Goal: Task Accomplishment & Management: Complete application form

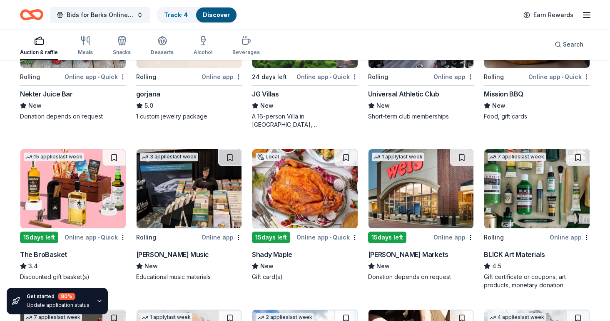
scroll to position [1604, 0]
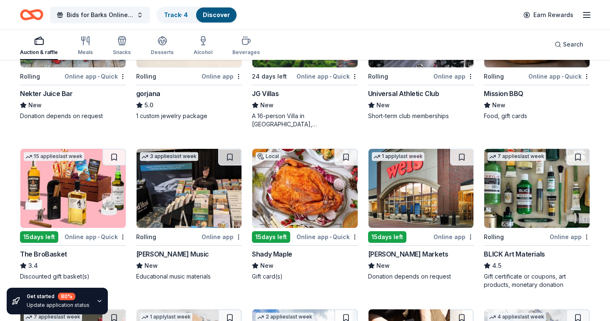
click at [414, 194] on img at bounding box center [421, 188] width 105 height 79
click at [322, 193] on img at bounding box center [304, 188] width 105 height 79
click at [279, 200] on img at bounding box center [304, 188] width 105 height 79
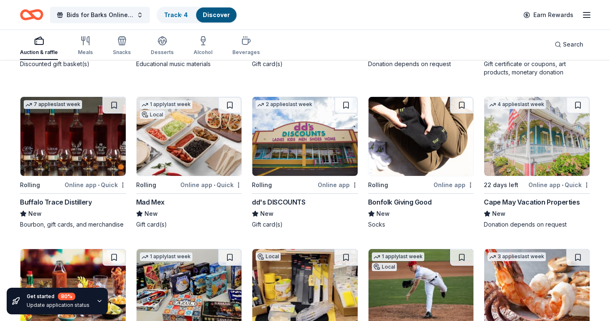
scroll to position [1820, 0]
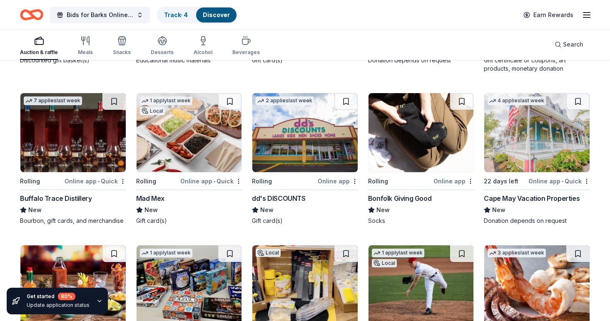
click at [550, 152] on img at bounding box center [536, 132] width 105 height 79
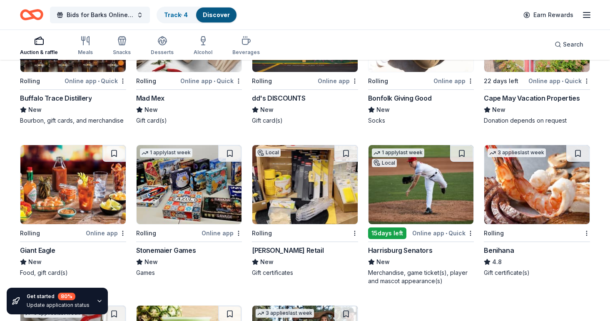
scroll to position [1934, 0]
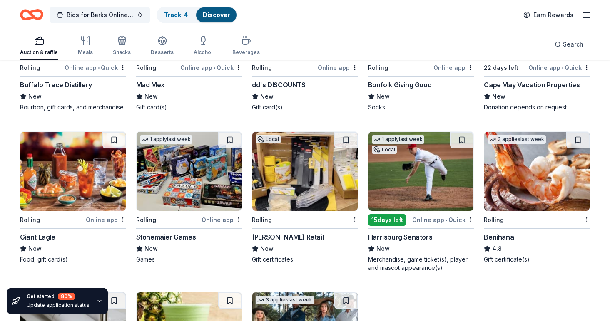
click at [106, 186] on img at bounding box center [72, 171] width 105 height 79
click at [309, 177] on img at bounding box center [304, 171] width 105 height 79
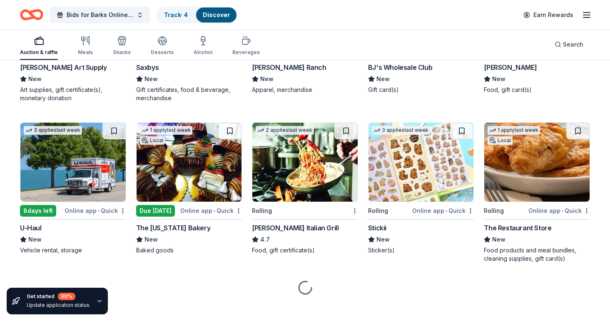
scroll to position [2264, 0]
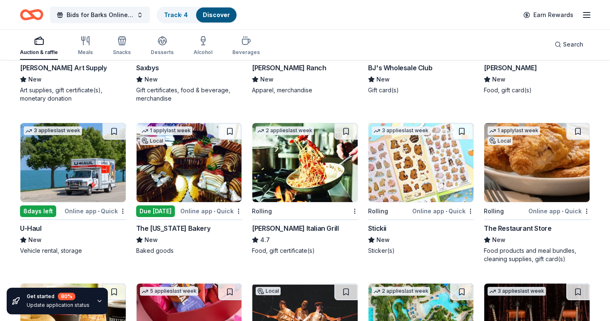
click at [102, 170] on img at bounding box center [72, 162] width 105 height 79
click at [422, 161] on img at bounding box center [421, 162] width 105 height 79
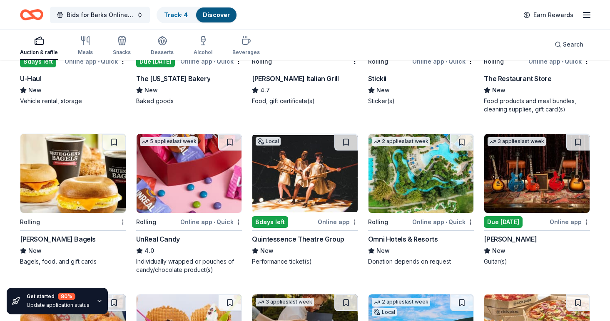
scroll to position [2414, 0]
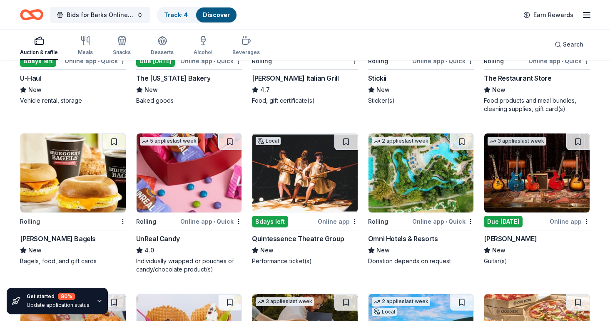
click at [331, 199] on img at bounding box center [304, 173] width 105 height 79
click at [408, 200] on img at bounding box center [421, 173] width 105 height 79
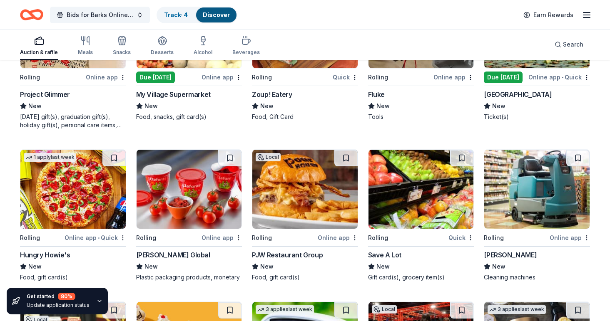
scroll to position [3347, 0]
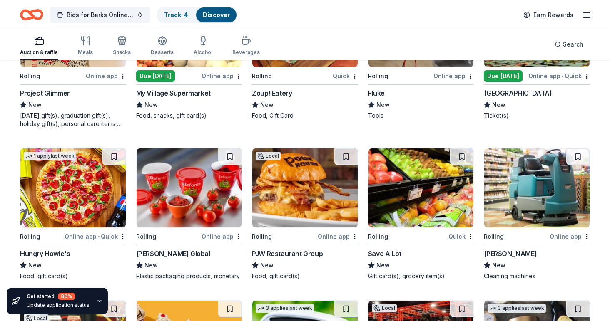
click at [550, 174] on img at bounding box center [536, 188] width 105 height 79
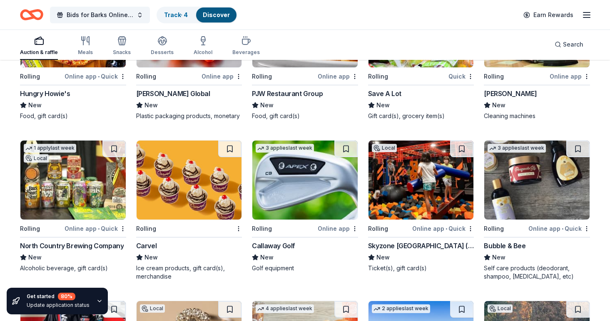
scroll to position [3509, 0]
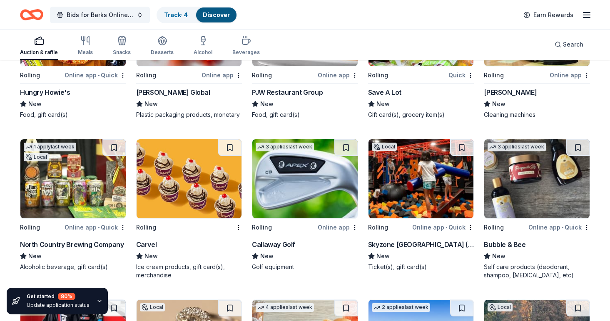
click at [522, 218] on img at bounding box center [536, 178] width 105 height 79
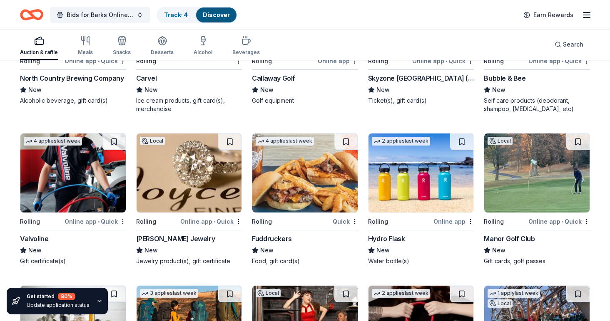
scroll to position [3676, 0]
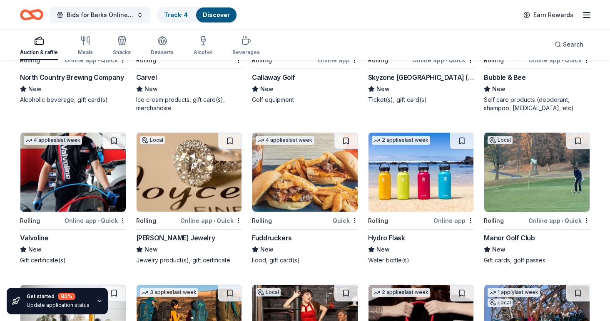
click at [304, 180] on img at bounding box center [304, 172] width 105 height 79
click at [412, 188] on img at bounding box center [421, 172] width 105 height 79
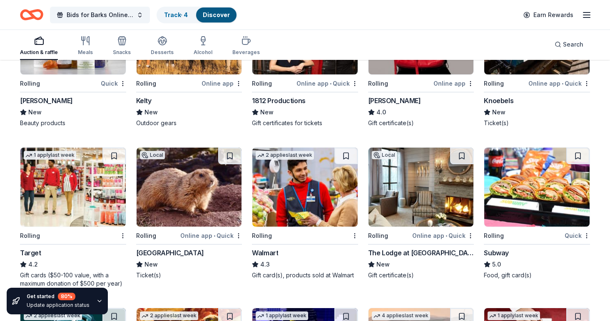
scroll to position [3970, 0]
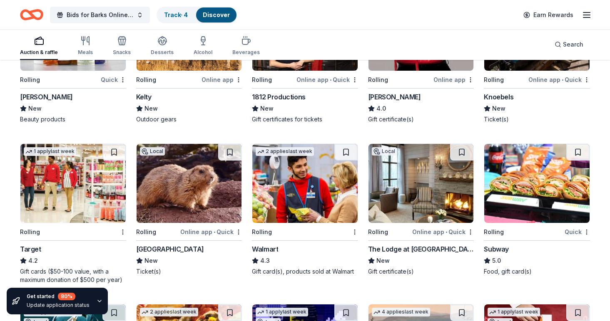
click at [65, 202] on img at bounding box center [72, 183] width 105 height 79
click at [301, 196] on img at bounding box center [304, 183] width 105 height 79
click at [193, 200] on img at bounding box center [189, 183] width 105 height 79
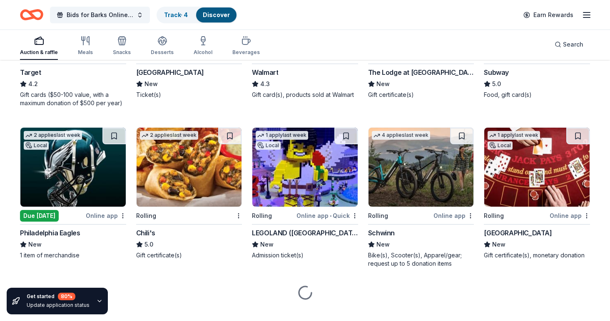
scroll to position [4148, 0]
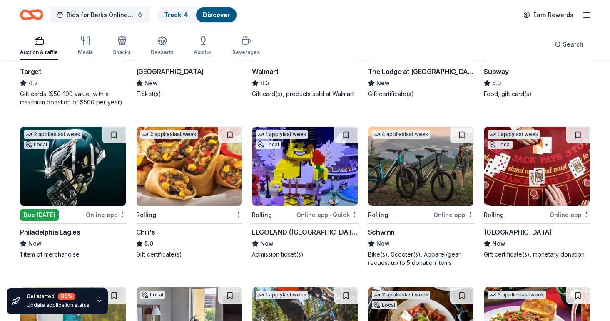
click at [79, 180] on img at bounding box center [72, 166] width 105 height 79
click at [314, 194] on img at bounding box center [304, 166] width 105 height 79
click at [413, 180] on img at bounding box center [421, 166] width 105 height 79
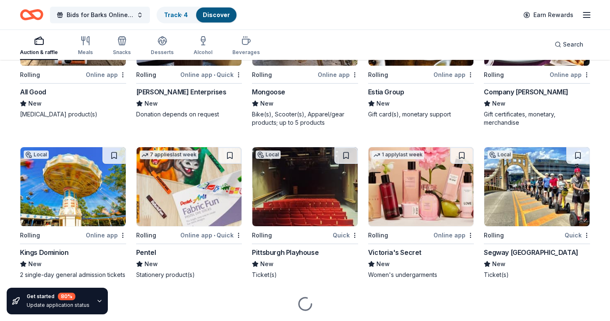
scroll to position [4451, 0]
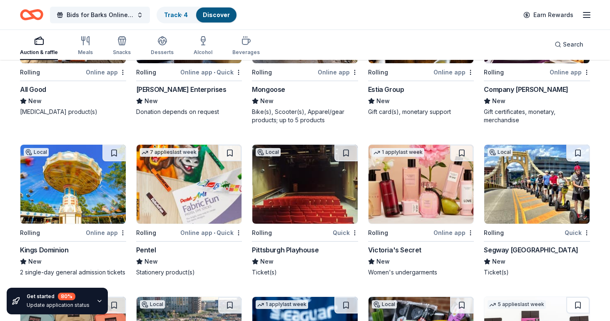
click at [91, 218] on img at bounding box center [72, 184] width 105 height 79
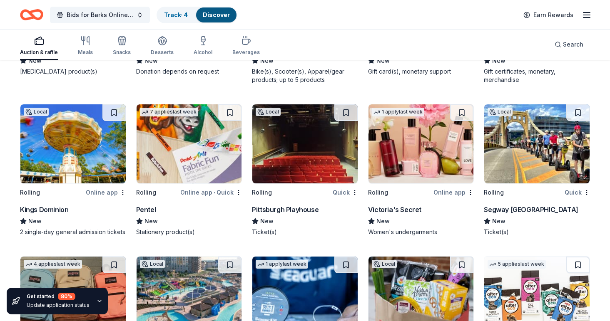
scroll to position [4492, 0]
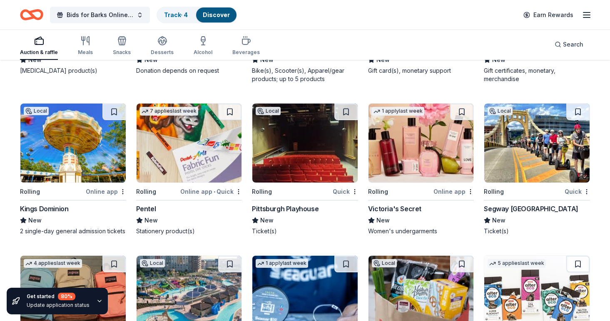
click at [165, 141] on img at bounding box center [189, 143] width 105 height 79
click at [417, 162] on img at bounding box center [421, 143] width 105 height 79
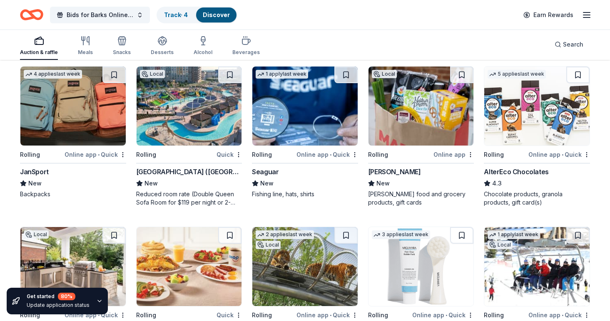
scroll to position [4672, 0]
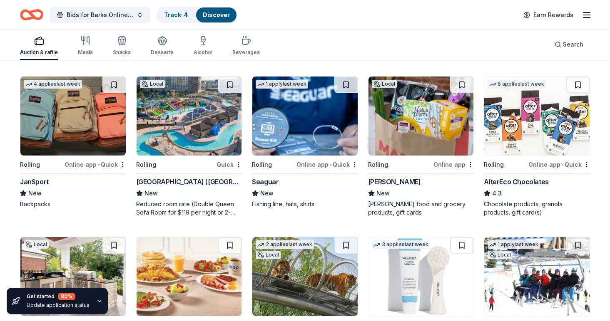
click at [72, 117] on img at bounding box center [72, 116] width 105 height 79
click at [204, 134] on img at bounding box center [189, 116] width 105 height 79
click at [416, 140] on img at bounding box center [421, 116] width 105 height 79
click at [544, 139] on img at bounding box center [536, 116] width 105 height 79
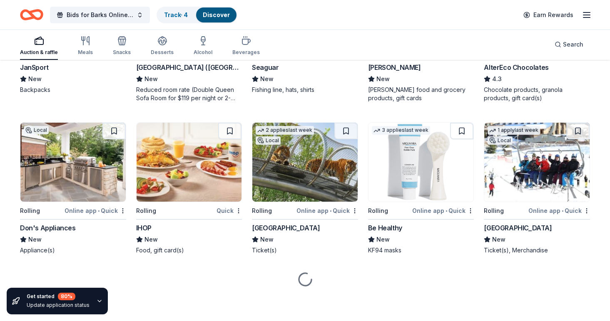
scroll to position [4786, 0]
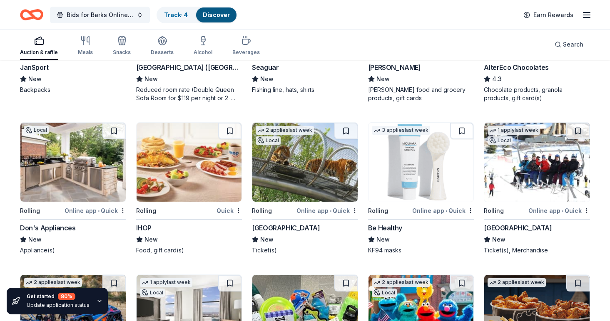
click at [324, 169] on img at bounding box center [304, 162] width 105 height 79
click at [199, 173] on img at bounding box center [189, 162] width 105 height 79
click at [518, 187] on img at bounding box center [536, 162] width 105 height 79
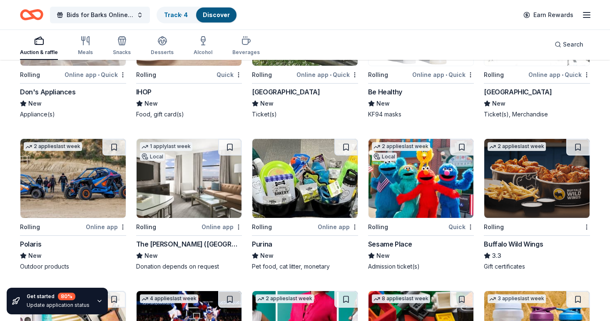
scroll to position [4923, 0]
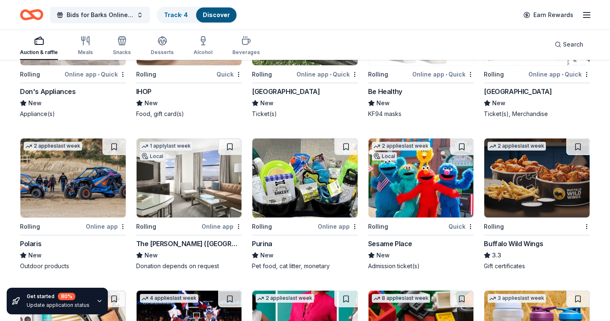
click at [314, 184] on img at bounding box center [304, 178] width 105 height 79
click at [418, 181] on img at bounding box center [421, 178] width 105 height 79
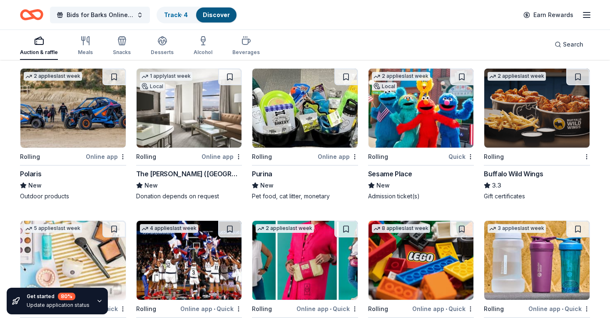
scroll to position [4994, 0]
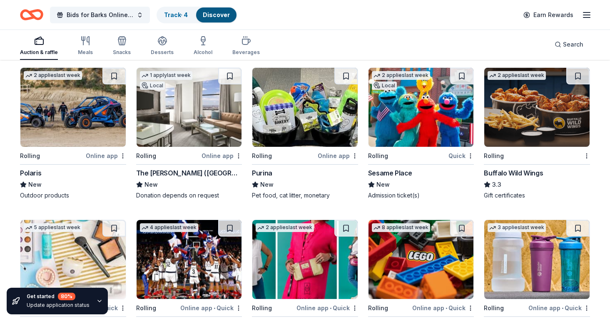
click at [517, 123] on img at bounding box center [536, 107] width 105 height 79
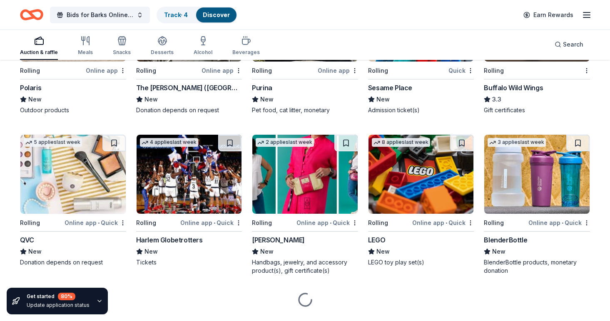
scroll to position [5087, 0]
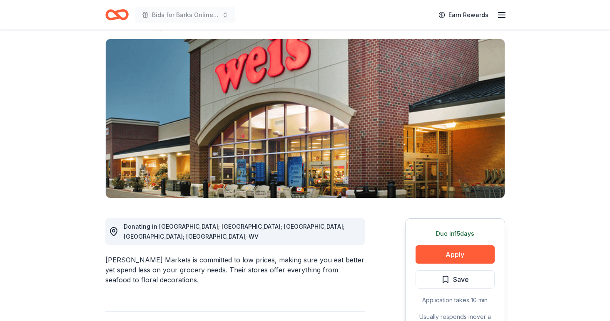
scroll to position [74, 0]
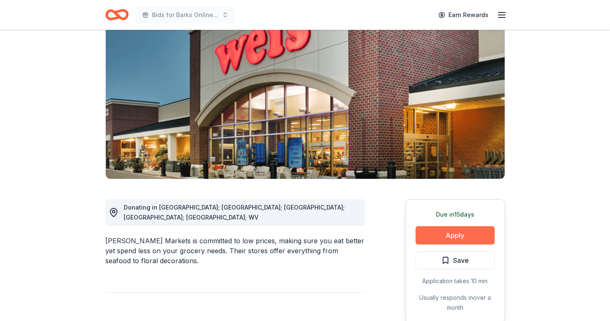
click at [430, 232] on button "Apply" at bounding box center [455, 236] width 79 height 18
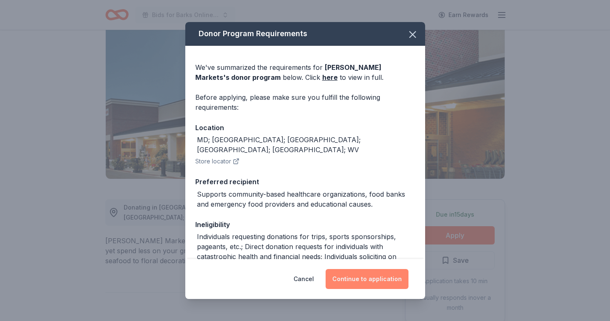
click at [348, 279] on button "Continue to application" at bounding box center [367, 279] width 83 height 20
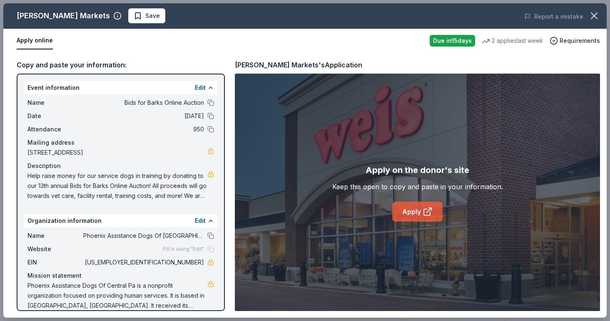
click at [409, 214] on link "Apply" at bounding box center [417, 212] width 50 height 20
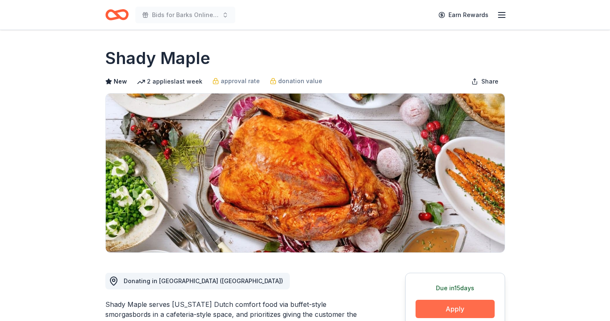
click at [435, 312] on button "Apply" at bounding box center [455, 309] width 79 height 18
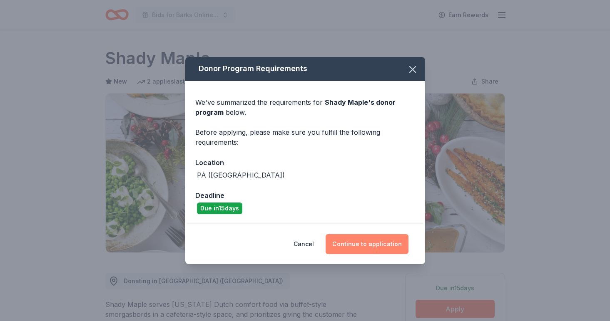
click at [373, 238] on button "Continue to application" at bounding box center [367, 244] width 83 height 20
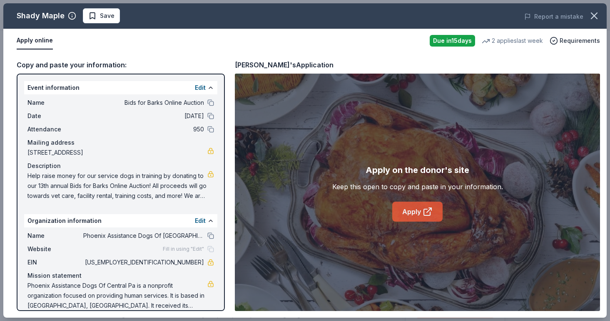
click at [408, 220] on link "Apply" at bounding box center [417, 212] width 50 height 20
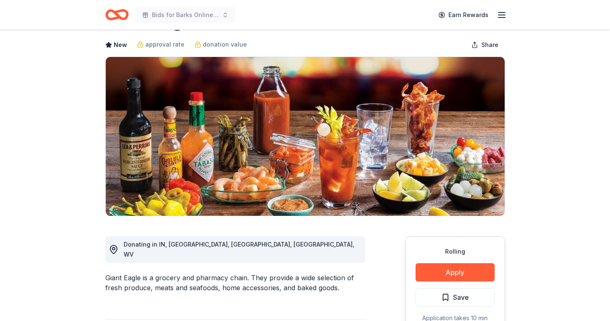
scroll to position [41, 0]
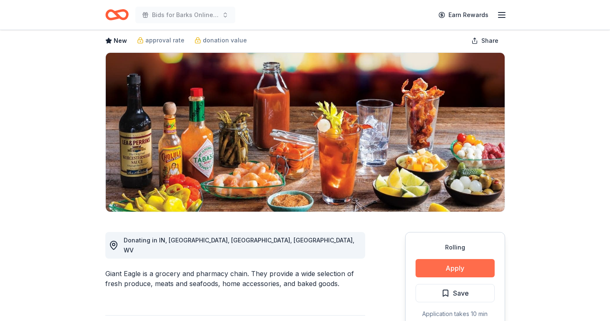
click at [422, 272] on button "Apply" at bounding box center [455, 268] width 79 height 18
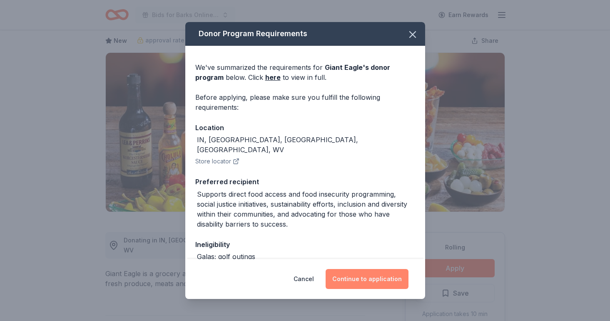
click at [367, 279] on button "Continue to application" at bounding box center [367, 279] width 83 height 20
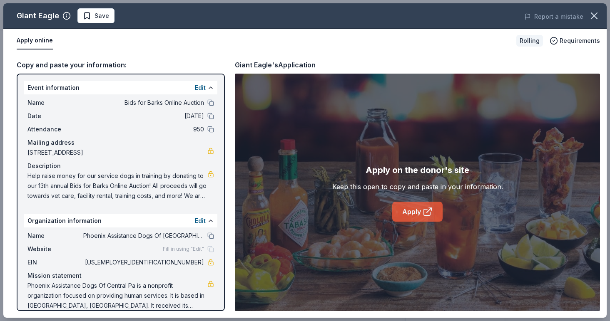
click at [415, 219] on link "Apply" at bounding box center [417, 212] width 50 height 20
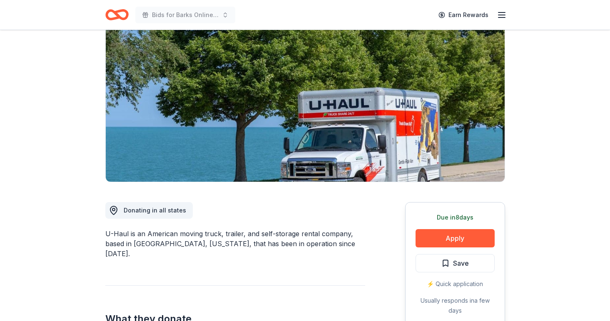
scroll to position [72, 0]
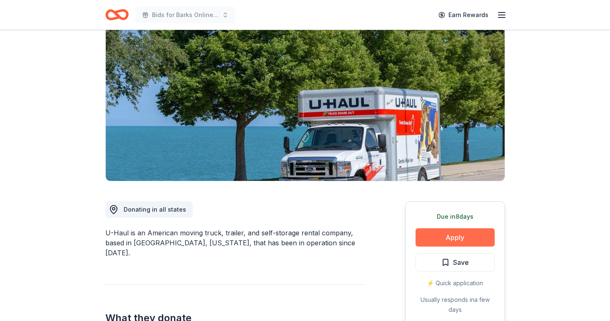
click at [453, 238] on button "Apply" at bounding box center [455, 238] width 79 height 18
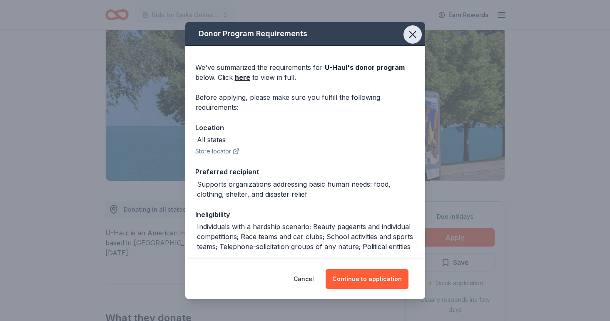
click at [409, 32] on icon "button" at bounding box center [413, 35] width 12 height 12
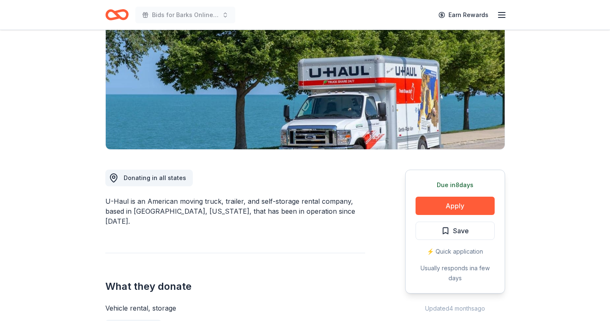
scroll to position [102, 0]
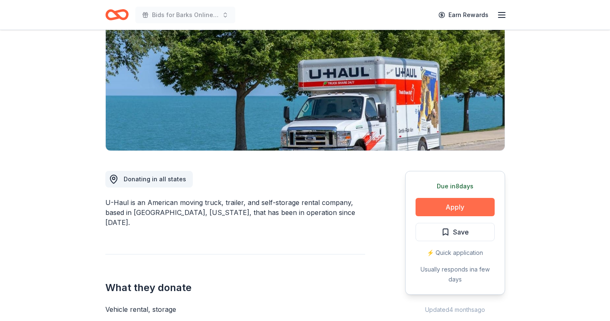
click at [441, 208] on button "Apply" at bounding box center [455, 207] width 79 height 18
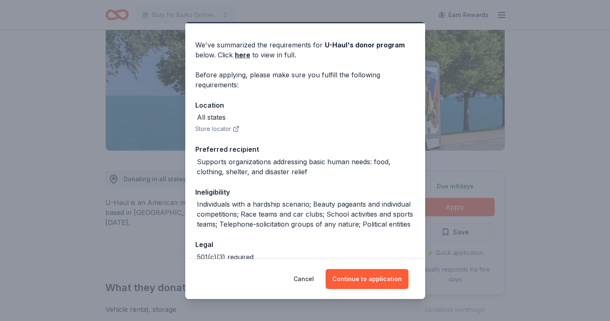
scroll to position [24, 0]
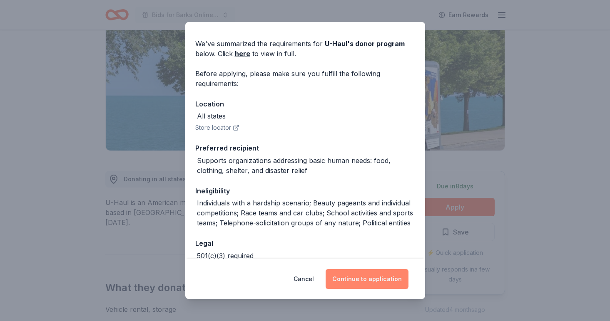
click at [354, 282] on button "Continue to application" at bounding box center [367, 279] width 83 height 20
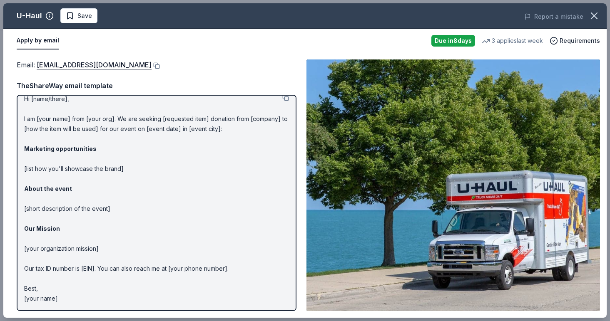
scroll to position [8, 0]
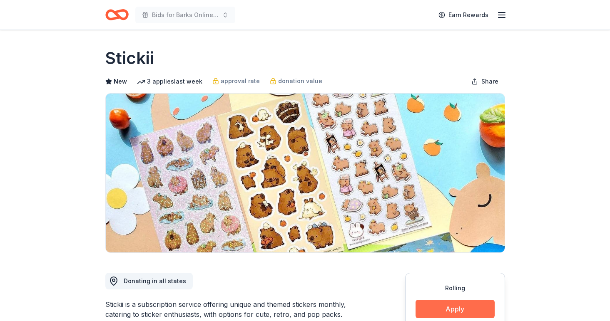
click at [445, 301] on button "Apply" at bounding box center [455, 309] width 79 height 18
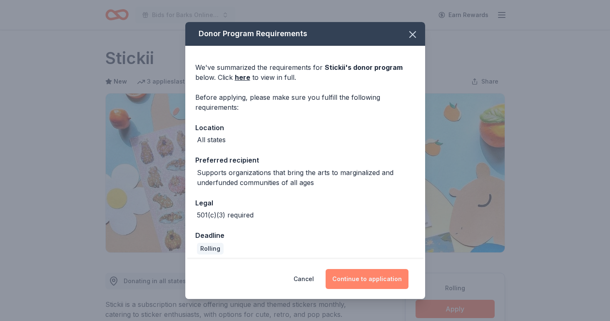
click at [370, 277] on button "Continue to application" at bounding box center [367, 279] width 83 height 20
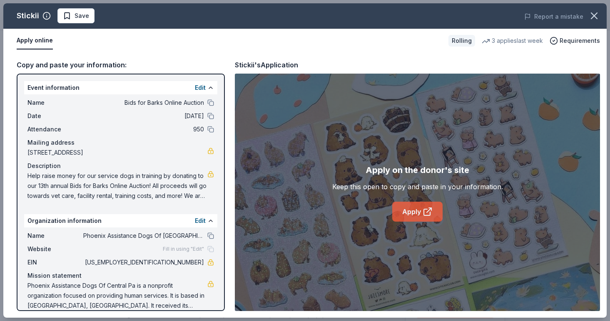
click at [404, 211] on link "Apply" at bounding box center [417, 212] width 50 height 20
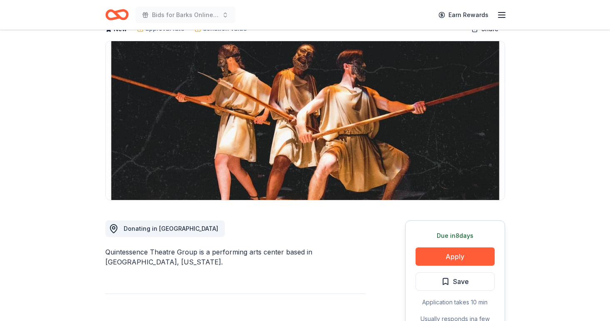
scroll to position [51, 0]
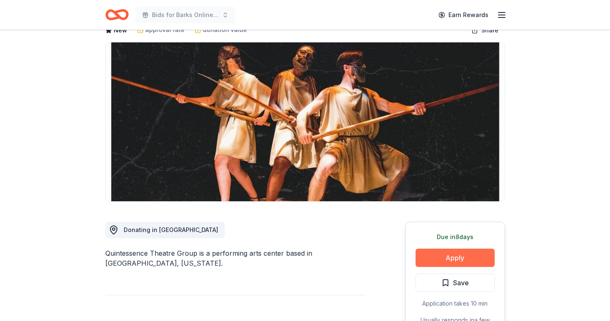
click at [440, 260] on button "Apply" at bounding box center [455, 258] width 79 height 18
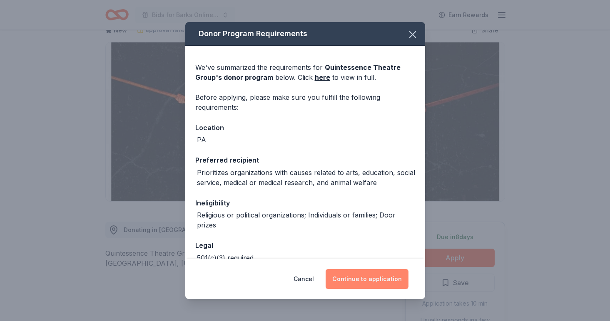
click at [346, 281] on button "Continue to application" at bounding box center [367, 279] width 83 height 20
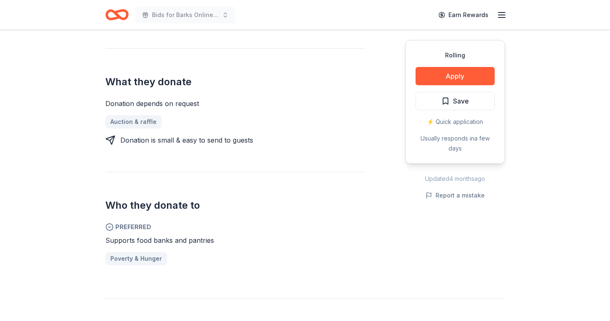
scroll to position [344, 0]
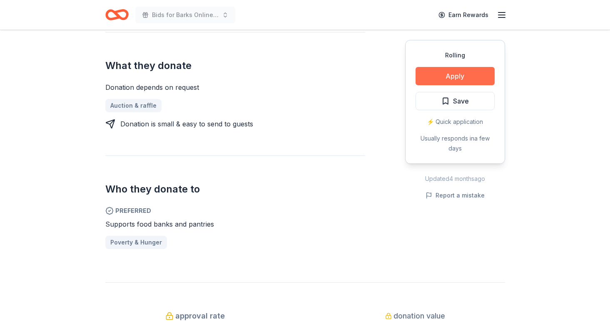
click at [471, 75] on button "Apply" at bounding box center [455, 76] width 79 height 18
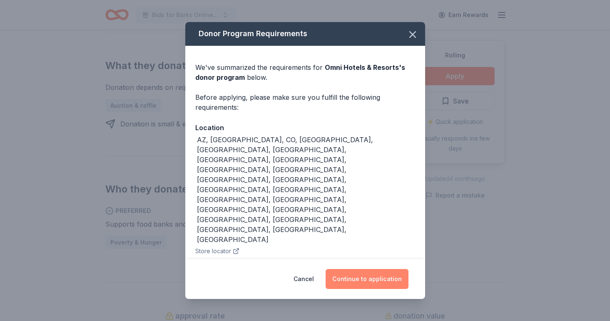
click at [365, 275] on button "Continue to application" at bounding box center [367, 279] width 83 height 20
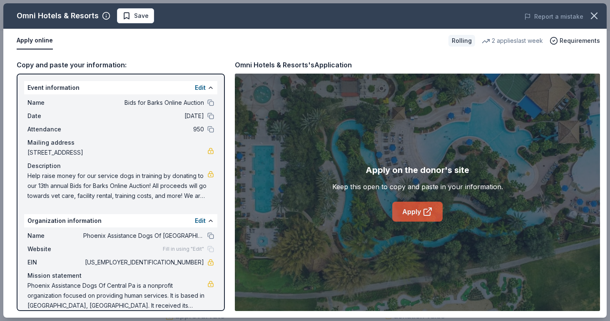
click at [402, 209] on link "Apply" at bounding box center [417, 212] width 50 height 20
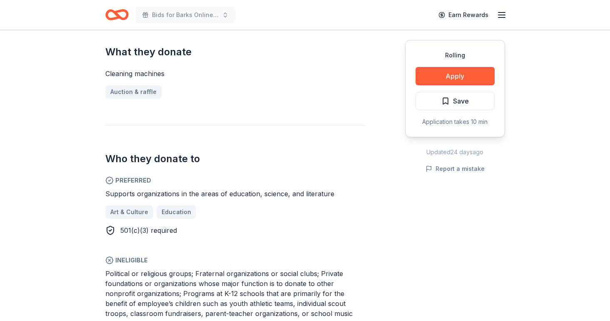
scroll to position [349, 0]
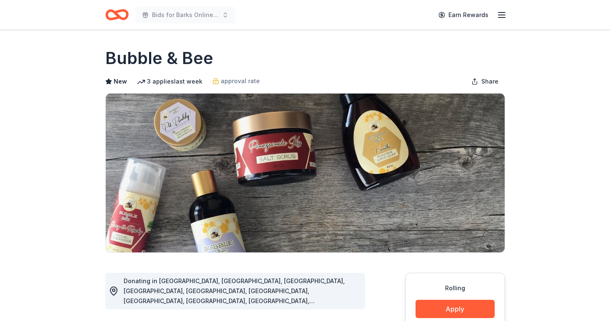
scroll to position [53, 0]
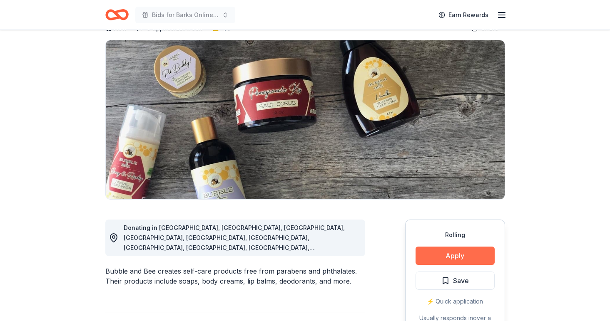
click at [471, 255] on button "Apply" at bounding box center [455, 256] width 79 height 18
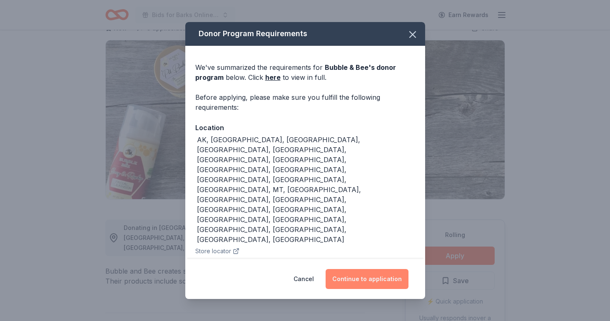
click at [348, 269] on button "Continue to application" at bounding box center [367, 279] width 83 height 20
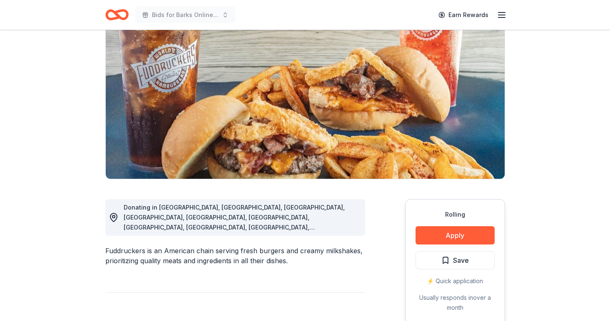
scroll to position [75, 0]
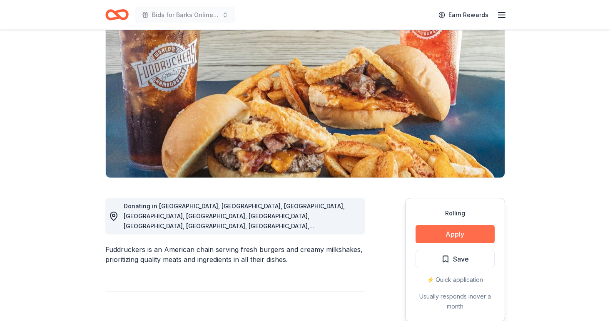
click at [422, 233] on button "Apply" at bounding box center [455, 234] width 79 height 18
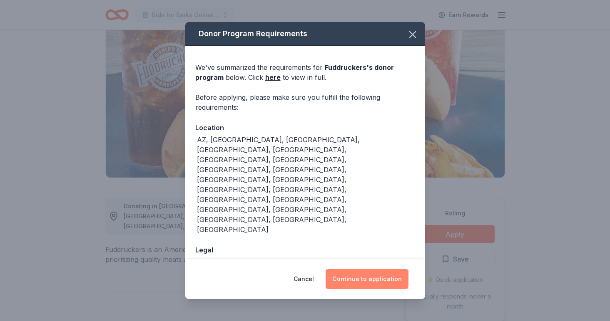
click at [346, 269] on button "Continue to application" at bounding box center [367, 279] width 83 height 20
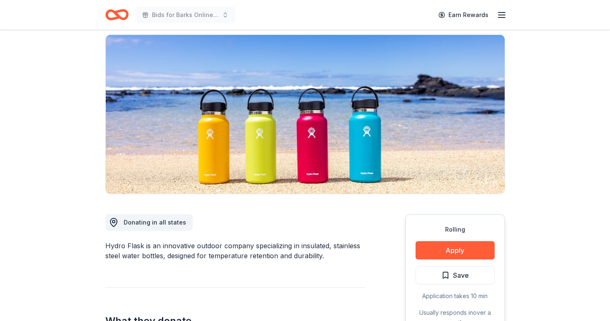
scroll to position [62, 0]
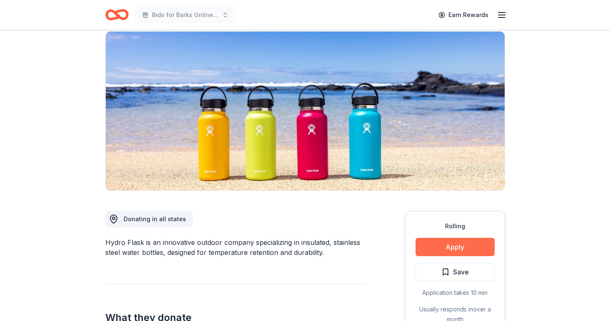
click at [436, 251] on button "Apply" at bounding box center [455, 247] width 79 height 18
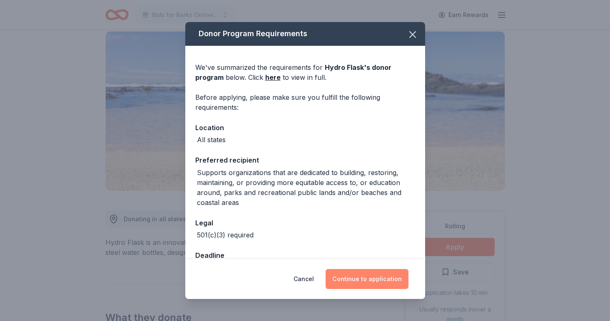
click at [349, 283] on button "Continue to application" at bounding box center [367, 279] width 83 height 20
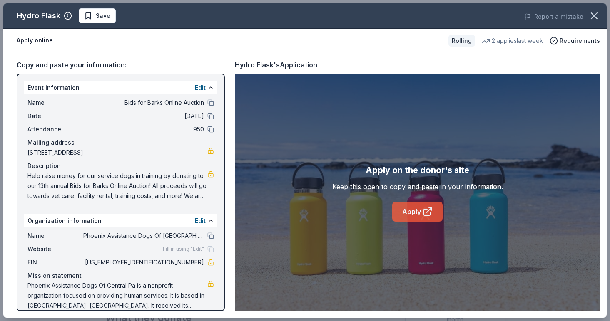
click at [395, 214] on link "Apply" at bounding box center [417, 212] width 50 height 20
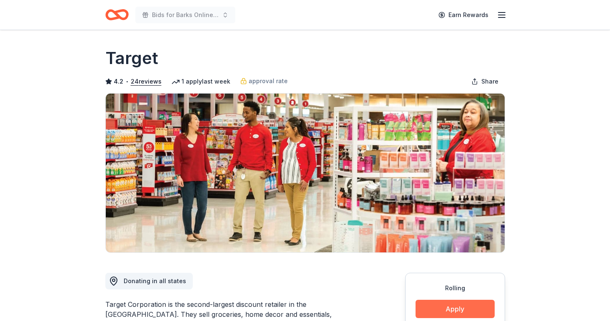
click at [436, 309] on button "Apply" at bounding box center [455, 309] width 79 height 18
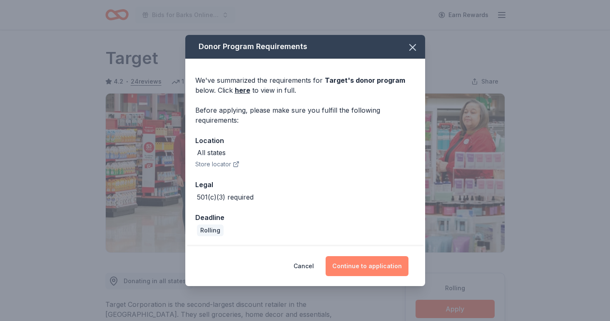
click at [398, 272] on button "Continue to application" at bounding box center [367, 267] width 83 height 20
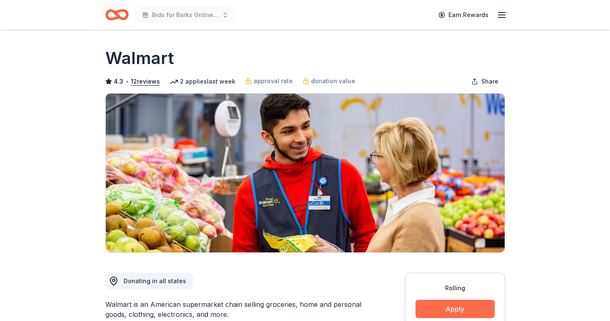
click at [426, 302] on button "Apply" at bounding box center [455, 309] width 79 height 18
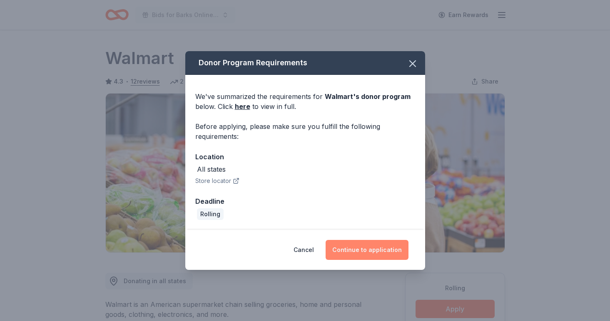
click at [343, 249] on button "Continue to application" at bounding box center [367, 250] width 83 height 20
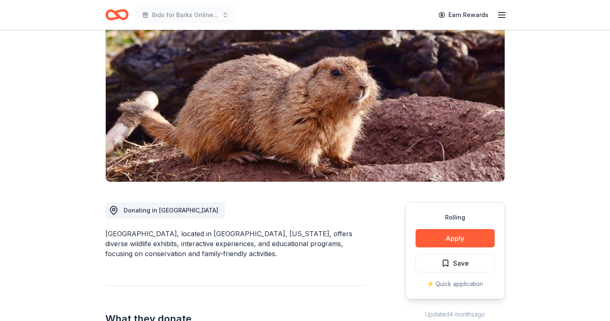
scroll to position [74, 0]
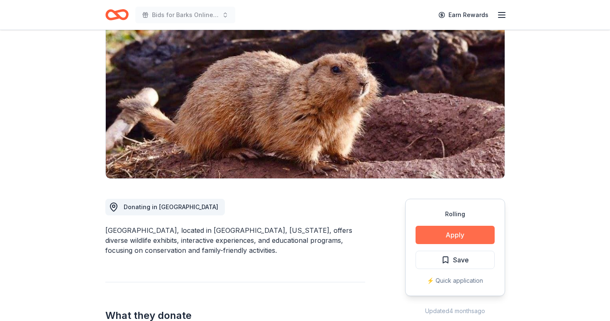
click at [434, 238] on button "Apply" at bounding box center [455, 235] width 79 height 18
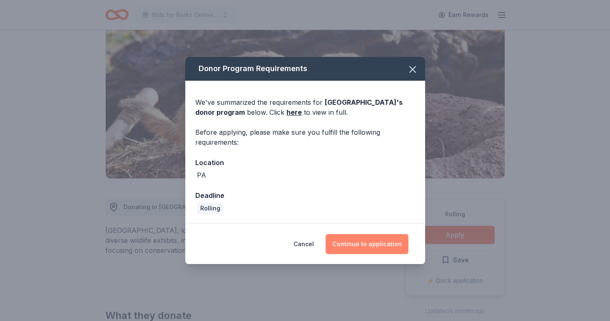
click at [348, 240] on button "Continue to application" at bounding box center [367, 244] width 83 height 20
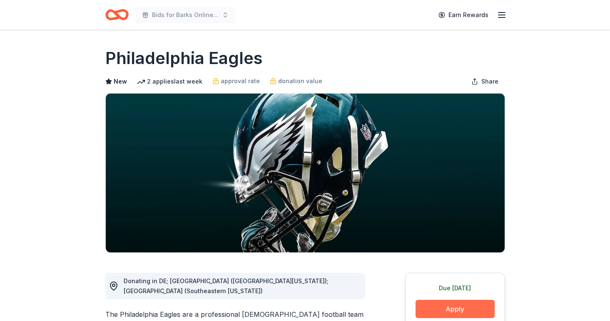
click at [452, 311] on button "Apply" at bounding box center [455, 309] width 79 height 18
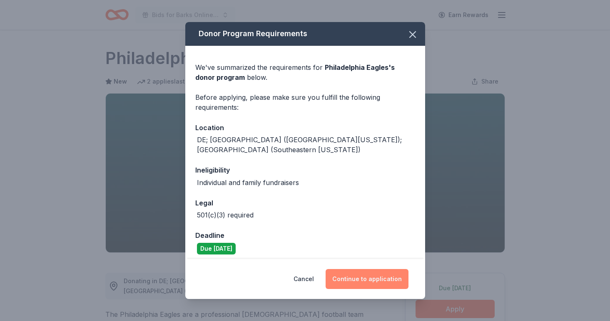
click at [350, 276] on button "Continue to application" at bounding box center [367, 279] width 83 height 20
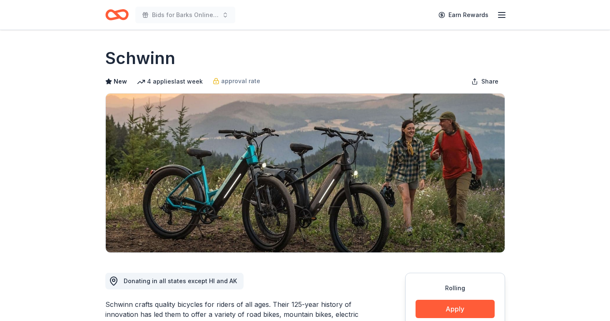
scroll to position [8, 0]
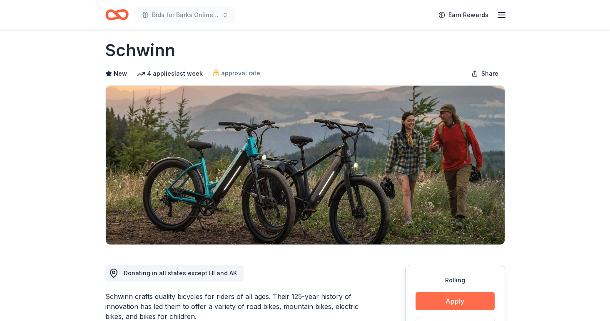
click at [429, 303] on button "Apply" at bounding box center [455, 301] width 79 height 18
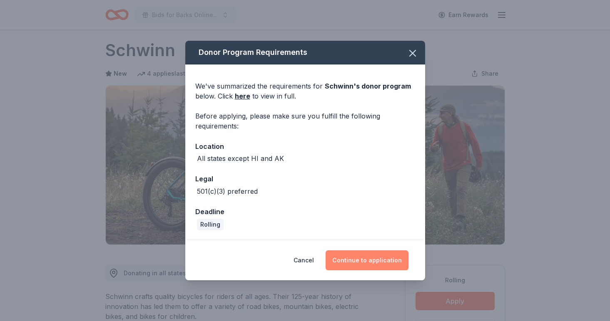
click at [357, 264] on button "Continue to application" at bounding box center [367, 261] width 83 height 20
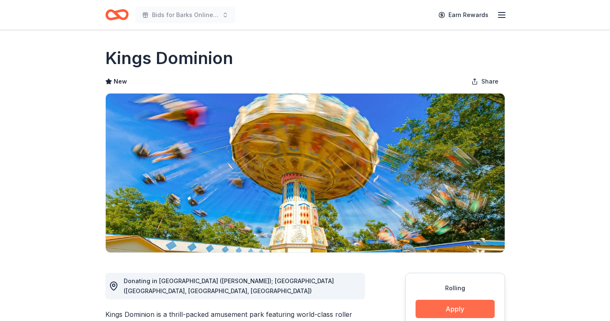
click at [434, 311] on button "Apply" at bounding box center [455, 309] width 79 height 18
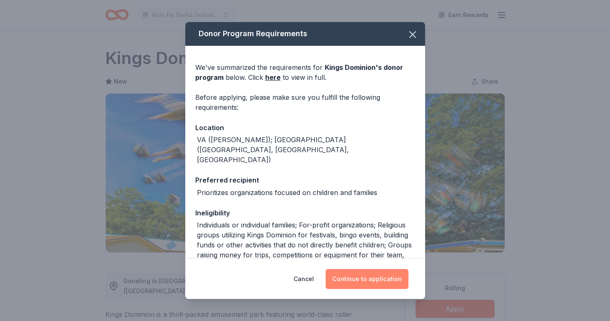
click at [355, 274] on button "Continue to application" at bounding box center [367, 279] width 83 height 20
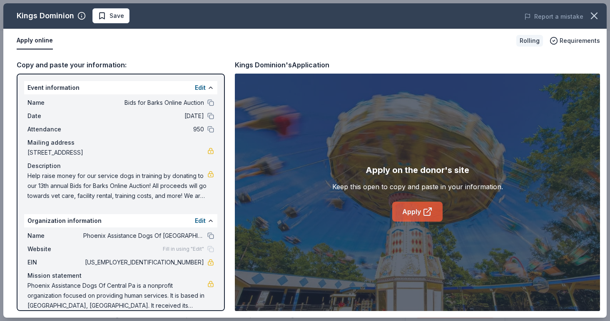
click at [426, 208] on icon at bounding box center [428, 212] width 10 height 10
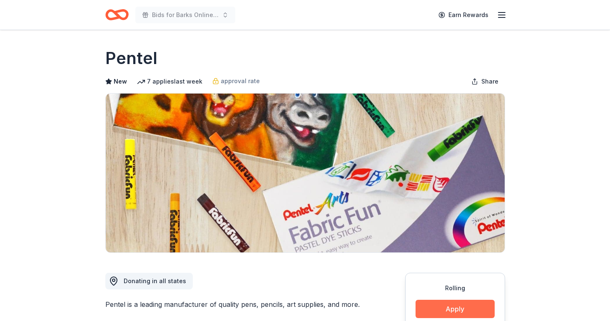
click at [441, 305] on button "Apply" at bounding box center [455, 309] width 79 height 18
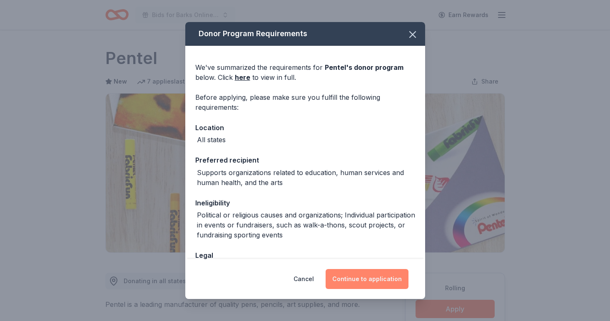
click at [371, 274] on button "Continue to application" at bounding box center [367, 279] width 83 height 20
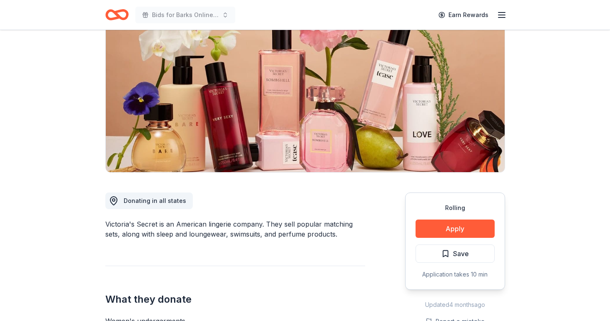
scroll to position [81, 0]
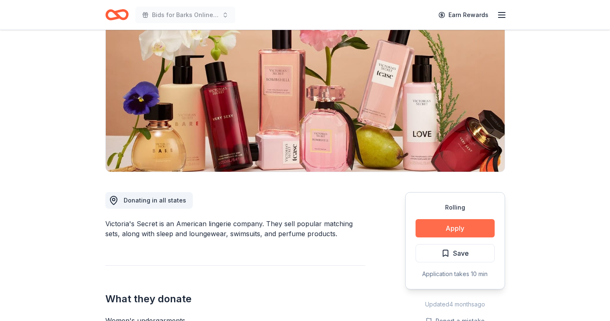
click at [436, 235] on button "Apply" at bounding box center [455, 228] width 79 height 18
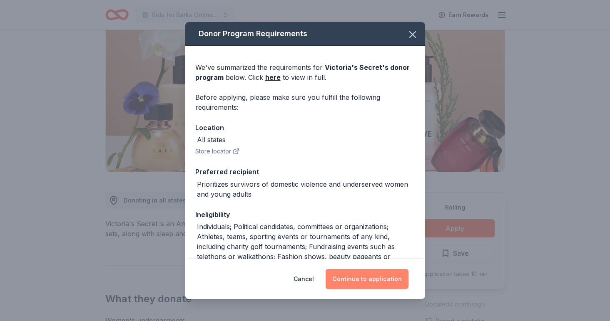
click at [381, 278] on button "Continue to application" at bounding box center [367, 279] width 83 height 20
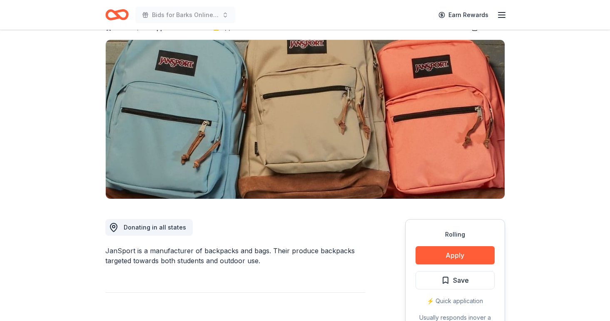
scroll to position [55, 0]
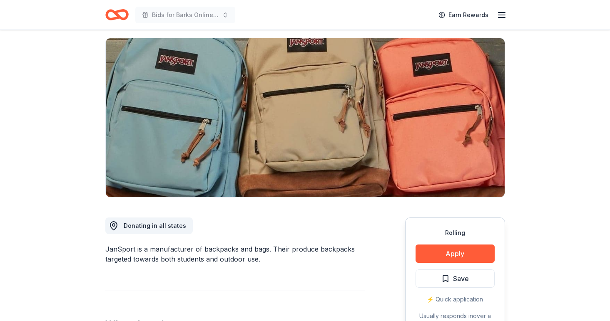
click at [462, 243] on div "Rolling Apply Save ⚡️ Quick application Usually responds in over a month" at bounding box center [455, 280] width 100 height 124
click at [460, 249] on button "Apply" at bounding box center [455, 254] width 79 height 18
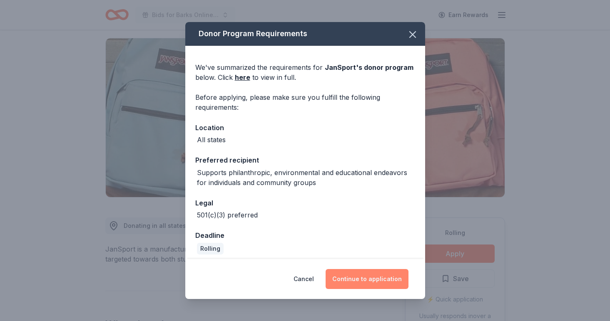
click at [381, 283] on button "Continue to application" at bounding box center [367, 279] width 83 height 20
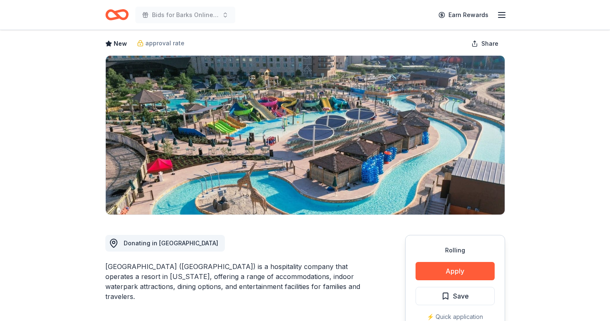
scroll to position [42, 0]
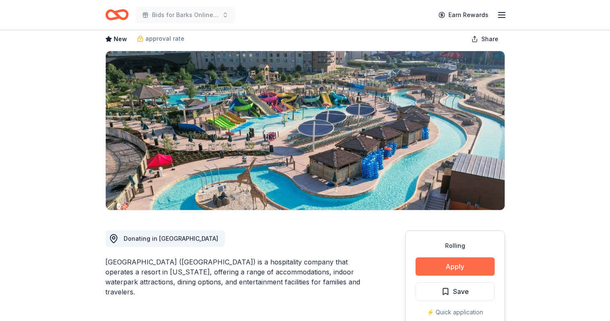
click at [420, 268] on button "Apply" at bounding box center [455, 267] width 79 height 18
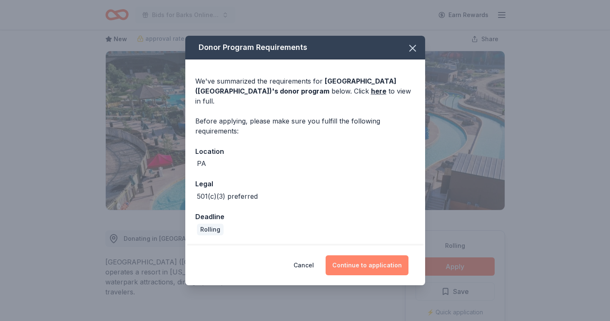
click at [389, 268] on button "Continue to application" at bounding box center [367, 266] width 83 height 20
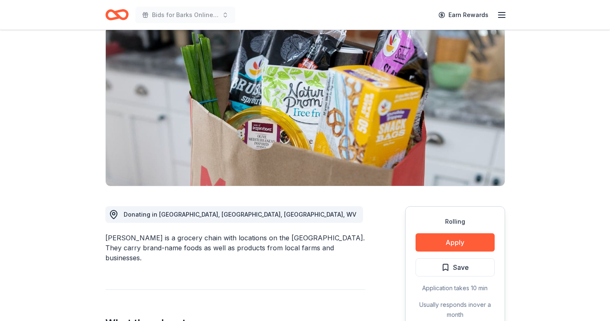
scroll to position [72, 0]
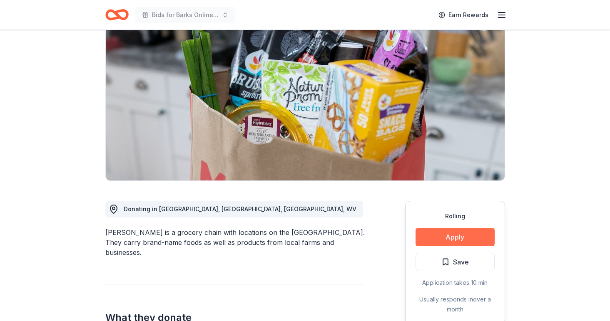
click at [441, 236] on button "Apply" at bounding box center [455, 237] width 79 height 18
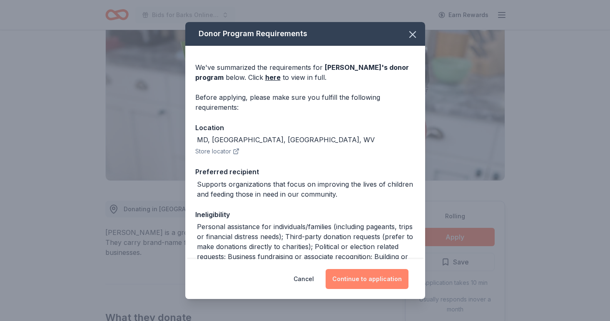
click at [383, 278] on button "Continue to application" at bounding box center [367, 279] width 83 height 20
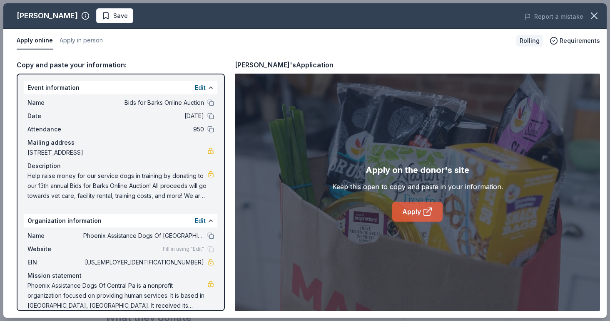
click at [406, 213] on link "Apply" at bounding box center [417, 212] width 50 height 20
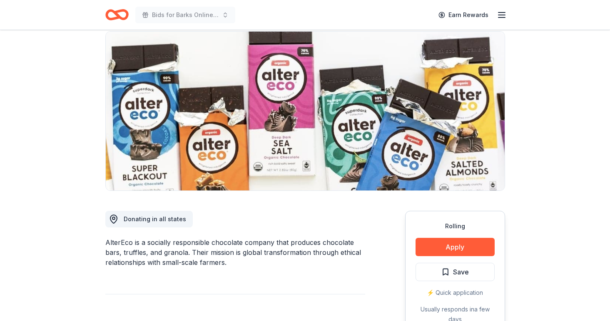
scroll to position [72, 0]
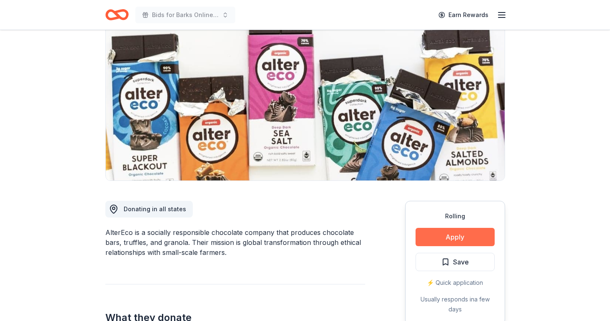
click at [476, 239] on button "Apply" at bounding box center [455, 237] width 79 height 18
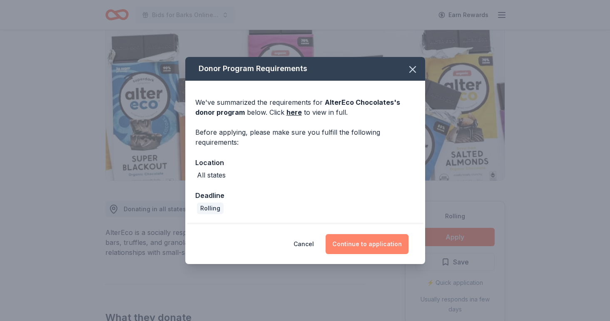
click at [396, 246] on button "Continue to application" at bounding box center [367, 244] width 83 height 20
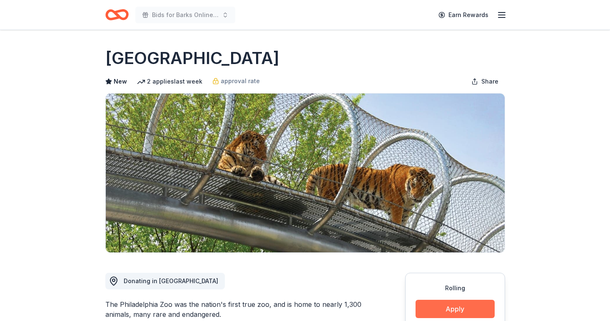
click at [445, 310] on button "Apply" at bounding box center [455, 309] width 79 height 18
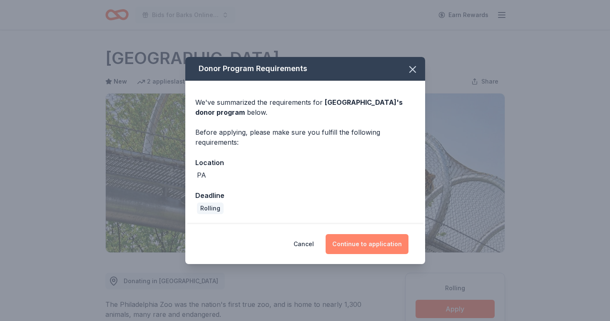
click at [402, 244] on button "Continue to application" at bounding box center [367, 244] width 83 height 20
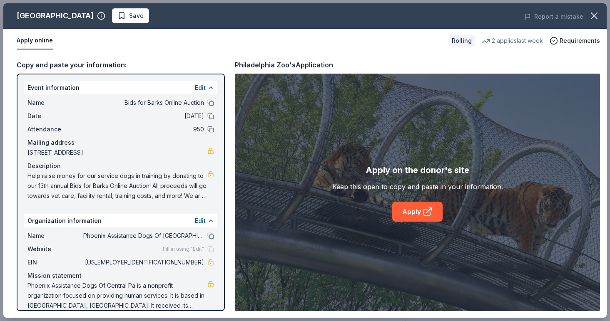
click at [413, 224] on div "Apply on the donor's site Keep this open to copy and paste in your information.…" at bounding box center [417, 193] width 365 height 238
click at [412, 215] on link "Apply" at bounding box center [417, 212] width 50 height 20
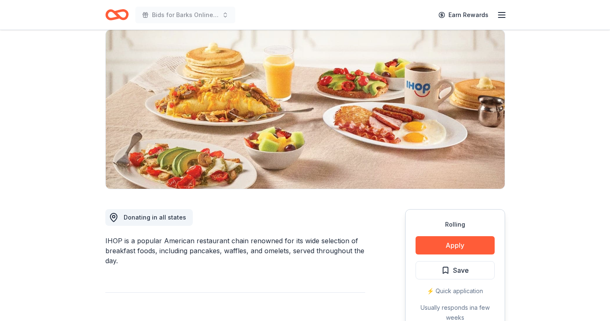
scroll to position [67, 0]
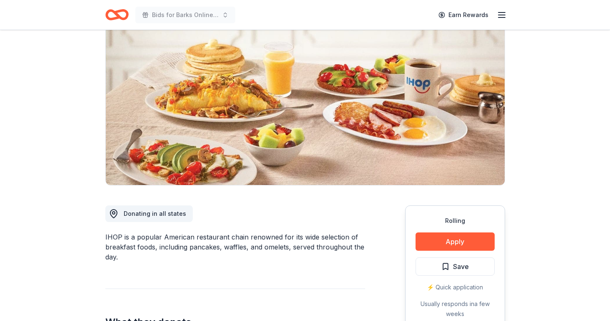
click at [414, 242] on div "Rolling Apply Save ⚡️ Quick application Usually responds in a few weeks" at bounding box center [455, 268] width 100 height 124
click at [422, 242] on button "Apply" at bounding box center [455, 242] width 79 height 18
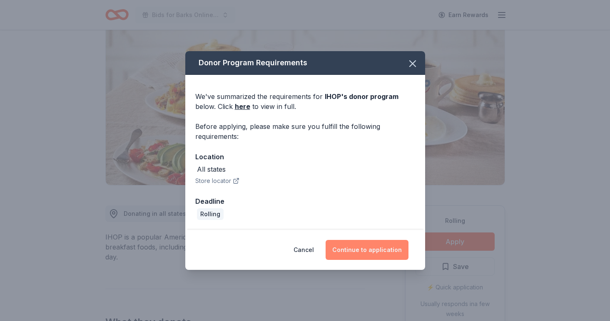
click at [396, 252] on button "Continue to application" at bounding box center [367, 250] width 83 height 20
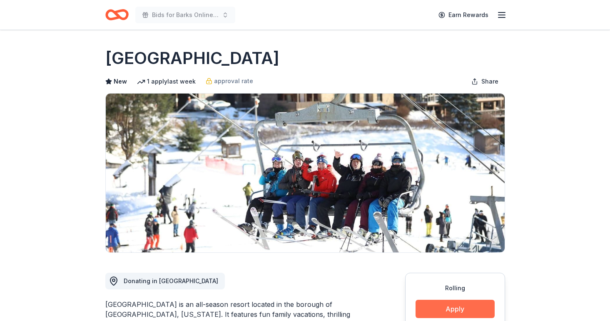
click at [420, 307] on button "Apply" at bounding box center [455, 309] width 79 height 18
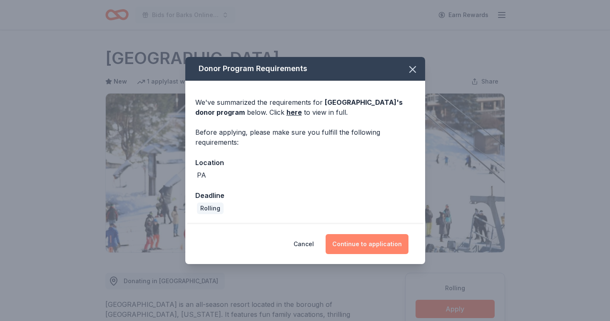
click at [346, 243] on button "Continue to application" at bounding box center [367, 244] width 83 height 20
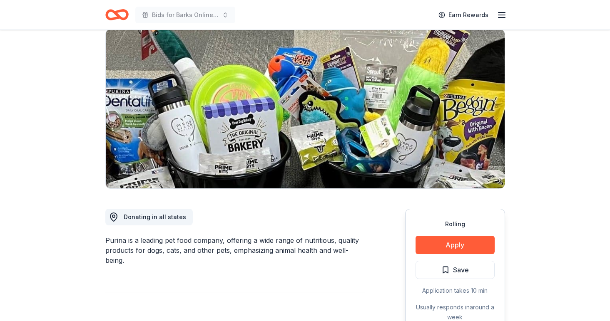
scroll to position [65, 0]
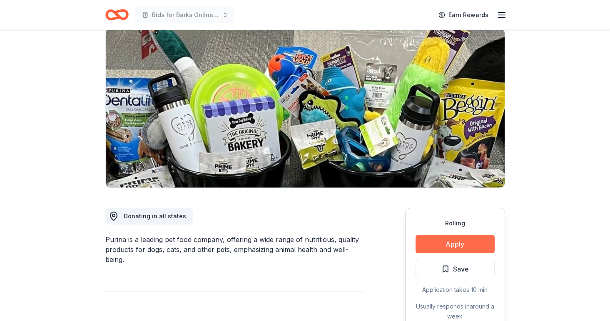
click at [439, 247] on button "Apply" at bounding box center [455, 244] width 79 height 18
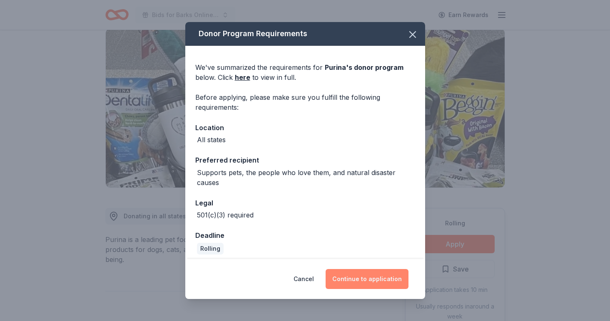
click at [374, 285] on button "Continue to application" at bounding box center [367, 279] width 83 height 20
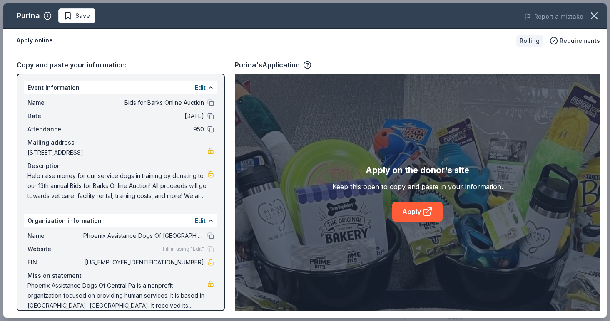
click at [417, 198] on div "Apply on the donor's site Keep this open to copy and paste in your information.…" at bounding box center [417, 193] width 171 height 58
click at [413, 212] on link "Apply" at bounding box center [417, 212] width 50 height 20
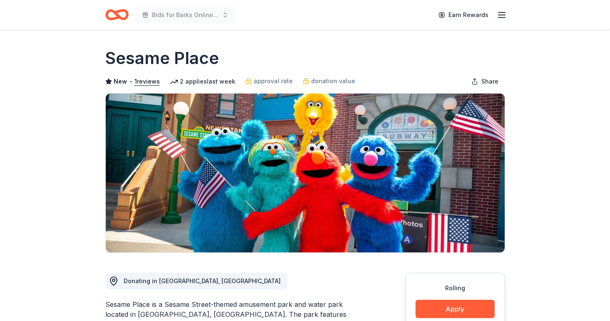
scroll to position [59, 0]
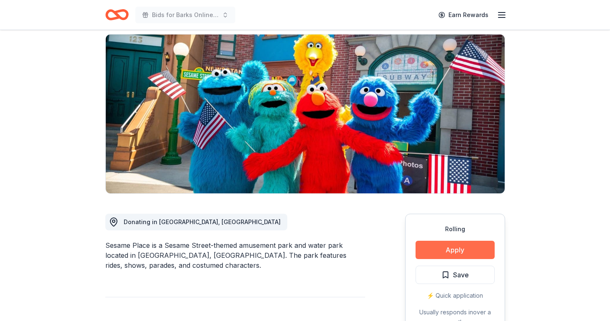
click at [417, 248] on button "Apply" at bounding box center [455, 250] width 79 height 18
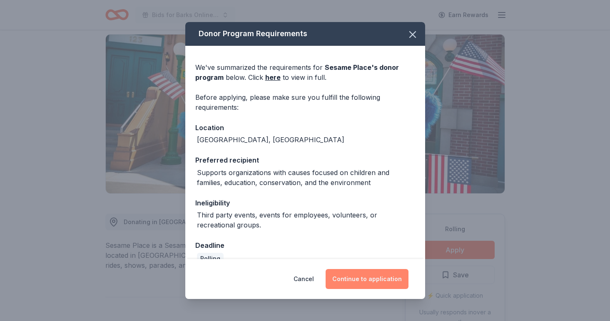
click at [369, 280] on button "Continue to application" at bounding box center [367, 279] width 83 height 20
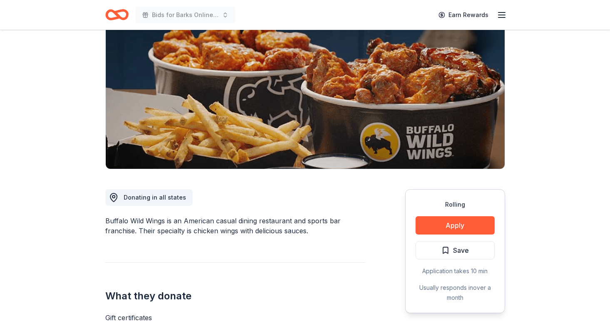
scroll to position [102, 0]
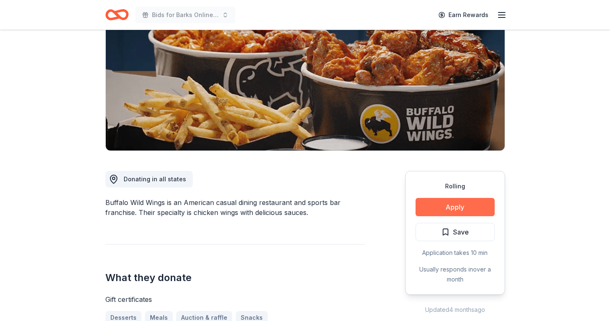
click at [485, 205] on button "Apply" at bounding box center [455, 207] width 79 height 18
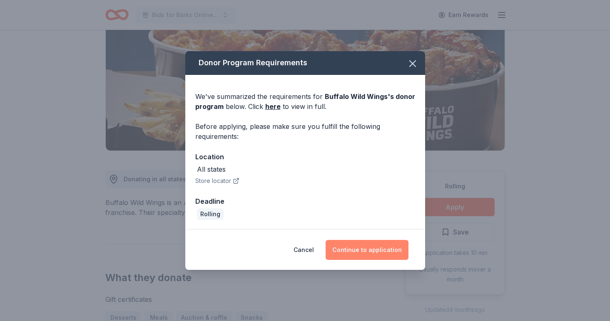
click at [397, 254] on button "Continue to application" at bounding box center [367, 250] width 83 height 20
